Goal: Find specific page/section: Find specific page/section

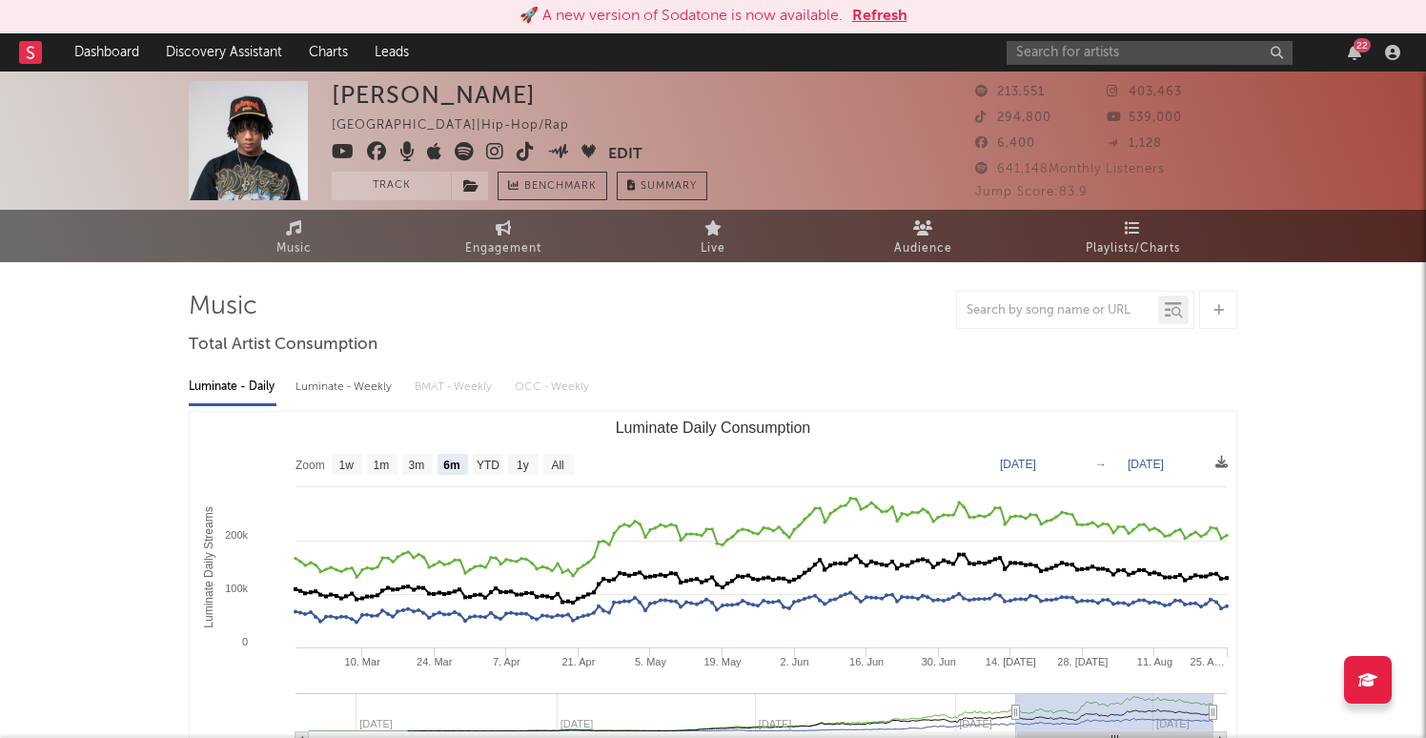
select select "6m"
click at [1039, 56] on input "text" at bounding box center [1150, 53] width 286 height 24
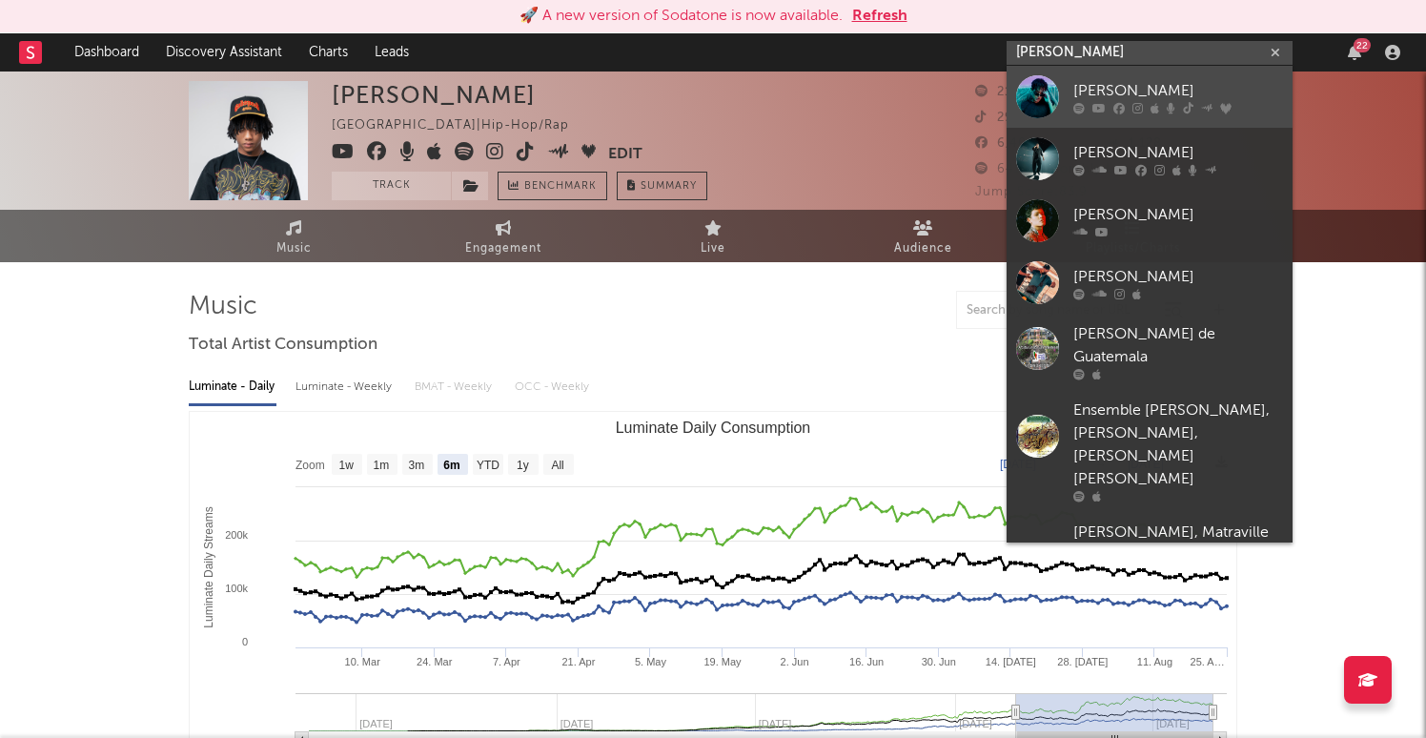
type input "[PERSON_NAME]"
click at [1053, 85] on div at bounding box center [1037, 96] width 43 height 43
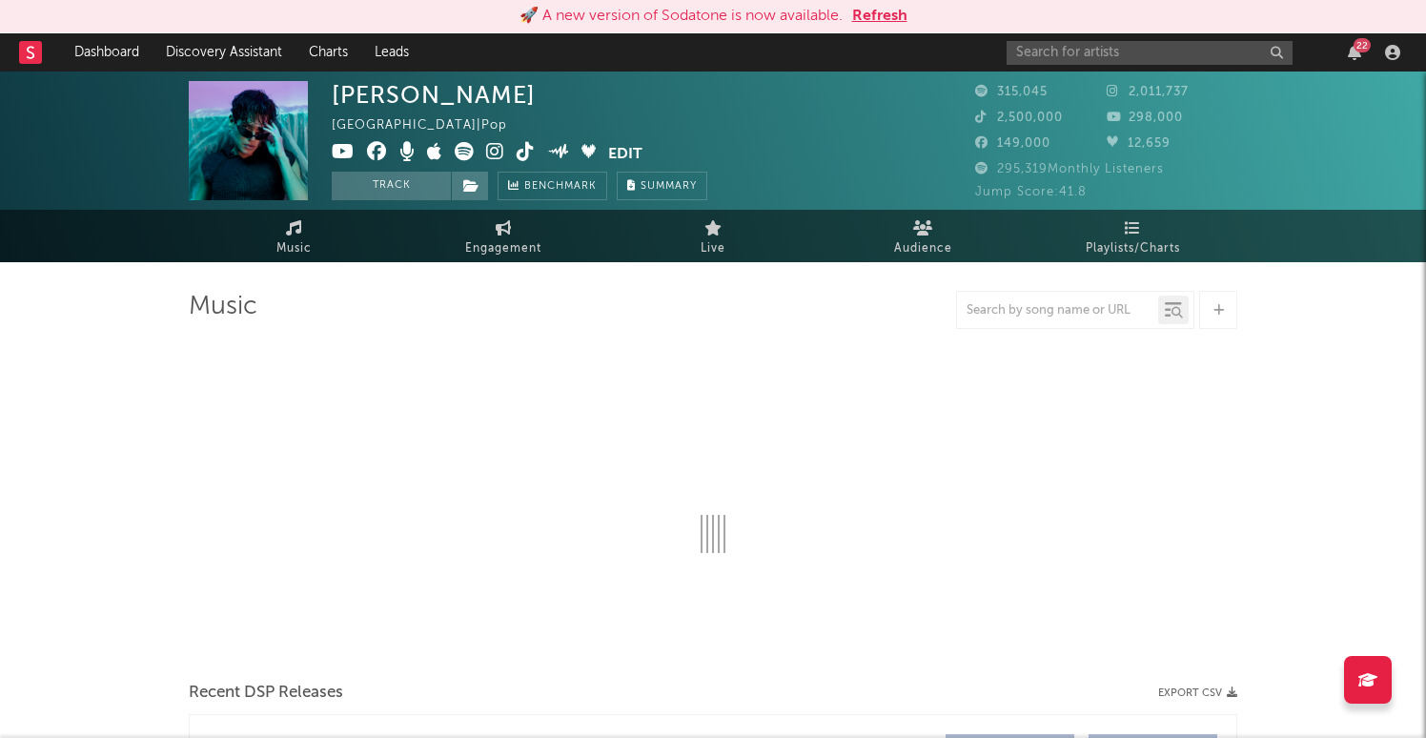
select select "6m"
